Goal: Find specific page/section: Locate item on page

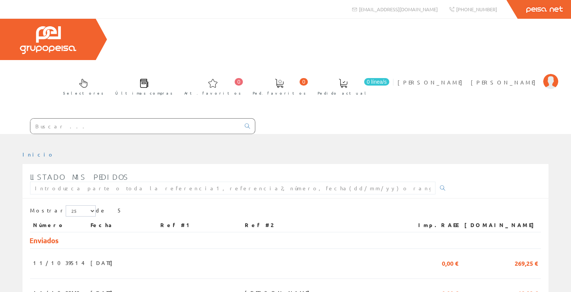
scroll to position [38, 0]
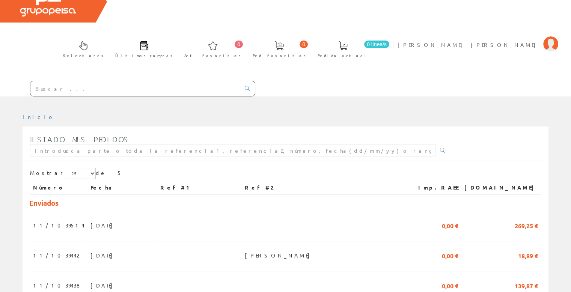
click at [128, 81] on input "text" at bounding box center [135, 88] width 210 height 15
click at [156, 81] on input "text" at bounding box center [135, 88] width 210 height 15
click at [116, 81] on input "text" at bounding box center [135, 88] width 210 height 15
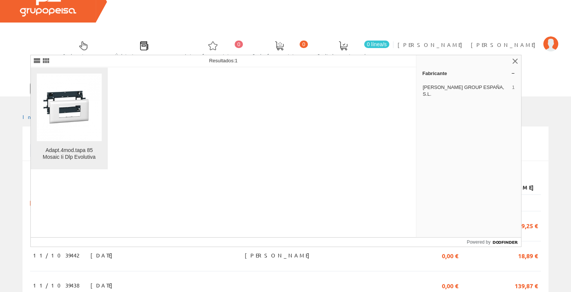
type input "010994"
click at [80, 97] on img at bounding box center [69, 107] width 65 height 65
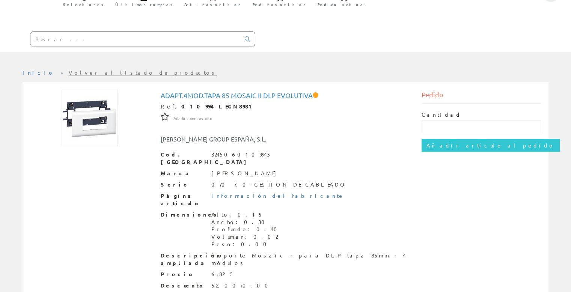
scroll to position [90, 0]
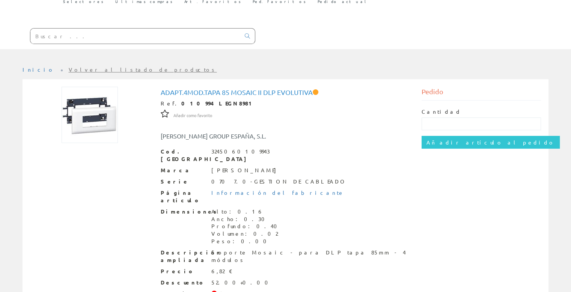
click at [215, 291] on span at bounding box center [215, 294] width 6 height 6
click at [239, 249] on div "Descripción ampliada Soporte Mosaic - para DLP tapa 85mm - 4 módulos" at bounding box center [286, 256] width 250 height 15
